Goal: Task Accomplishment & Management: Manage account settings

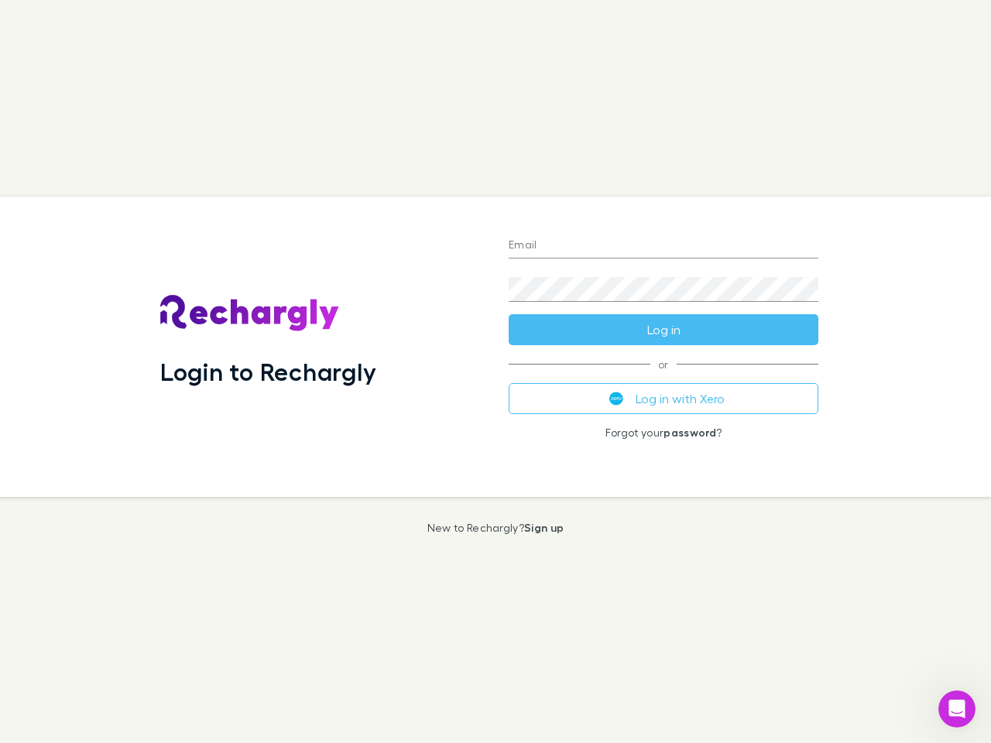
click at [495, 372] on div "Login to Rechargly" at bounding box center [322, 347] width 348 height 300
click at [663, 246] on input "Email" at bounding box center [664, 246] width 310 height 25
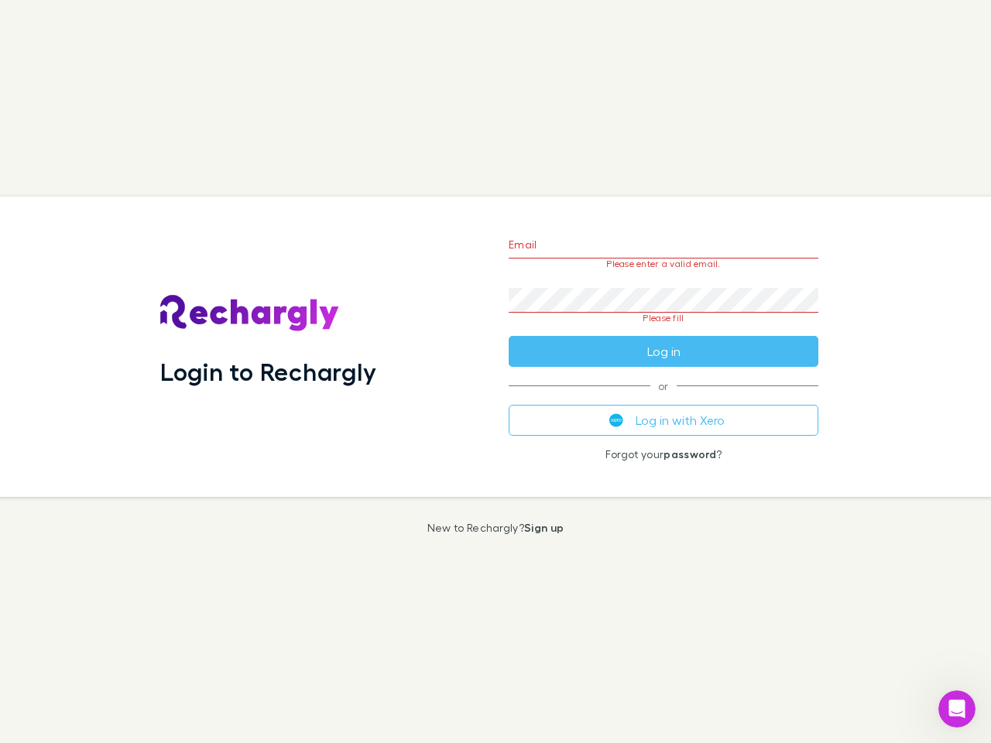
click at [663, 330] on form "Email Please enter a valid email. Password Please fill Log in" at bounding box center [664, 294] width 310 height 146
click at [663, 399] on div "Email Please enter a valid email. Password Please fill Log in or Log in with Xe…" at bounding box center [663, 347] width 334 height 300
click at [957, 709] on icon "Open Intercom Messenger" at bounding box center [957, 710] width 26 height 26
